Goal: Browse casually

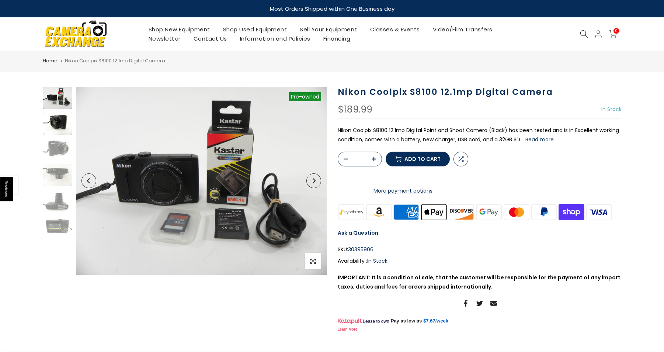
click at [55, 121] on img at bounding box center [58, 124] width 30 height 22
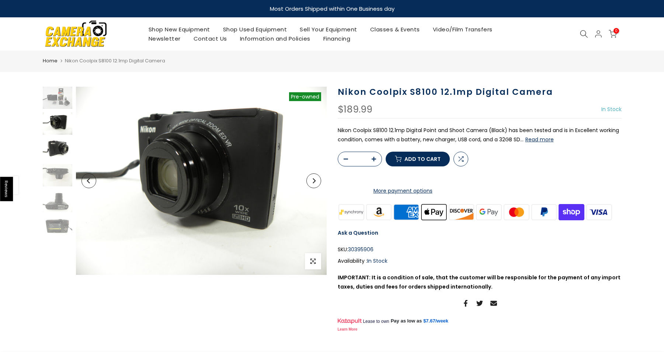
click at [52, 138] on img at bounding box center [58, 149] width 30 height 22
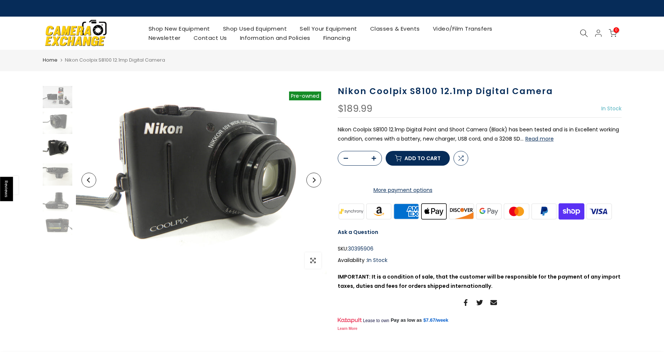
click at [60, 157] on img at bounding box center [58, 149] width 30 height 22
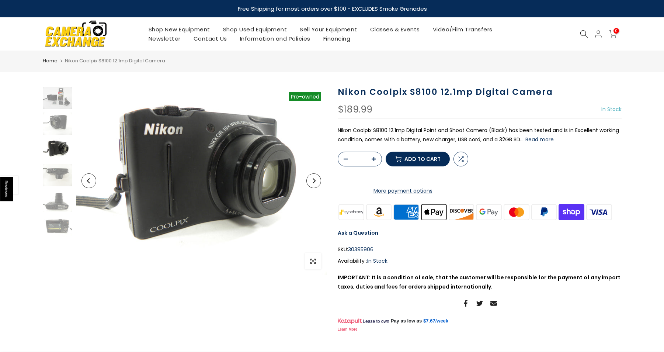
click at [59, 152] on img at bounding box center [58, 149] width 30 height 22
click at [58, 169] on img at bounding box center [58, 175] width 30 height 22
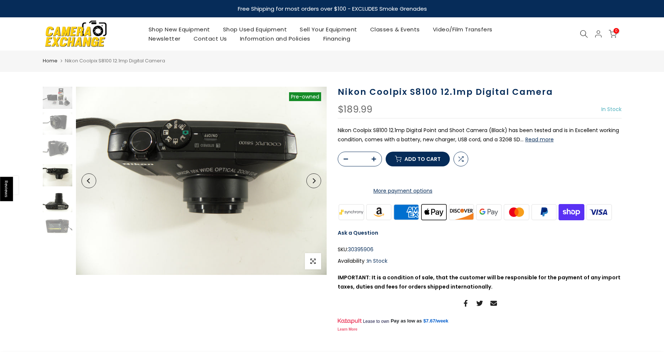
click at [63, 200] on img at bounding box center [58, 201] width 30 height 22
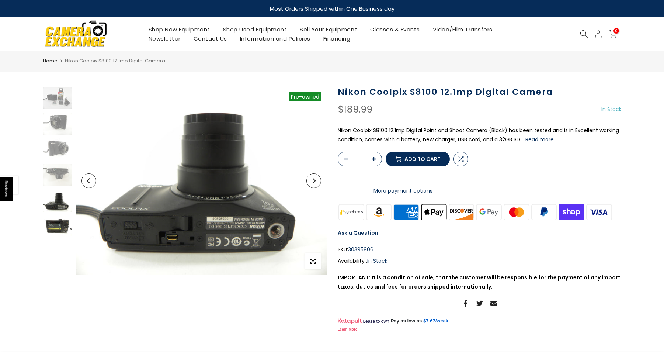
click at [52, 220] on img at bounding box center [58, 227] width 30 height 22
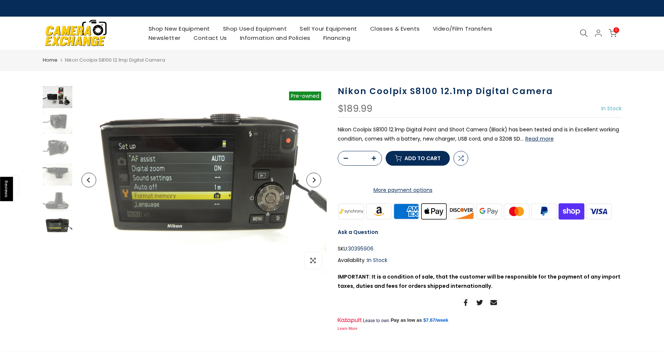
click at [57, 102] on img at bounding box center [58, 97] width 30 height 22
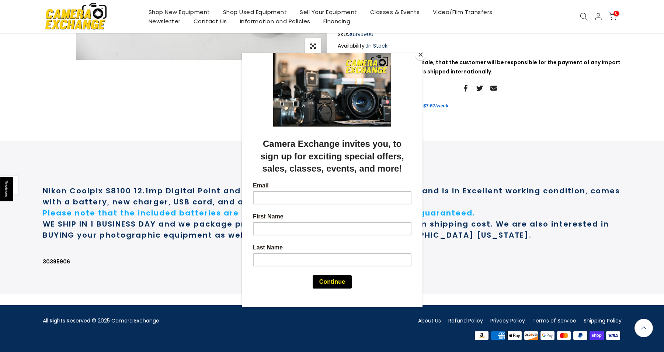
scroll to position [245, 0]
click at [421, 57] on button "Close" at bounding box center [420, 54] width 11 height 11
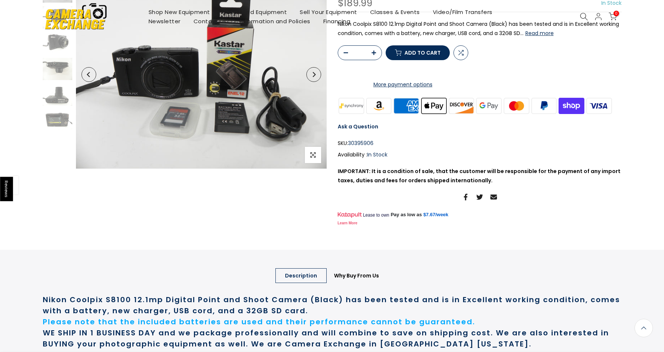
scroll to position [0, 0]
